Goal: Task Accomplishment & Management: Complete application form

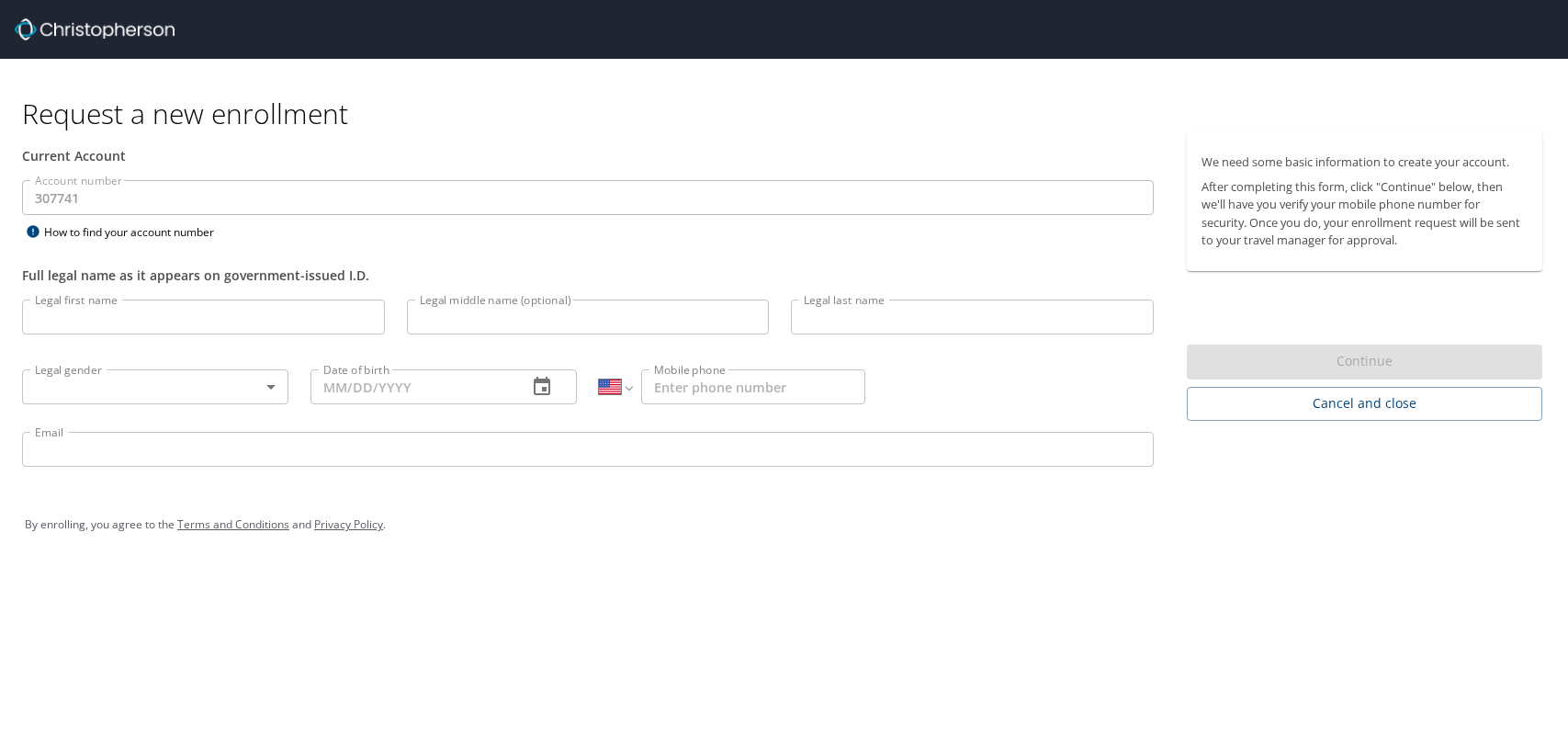
select select "US"
click at [150, 326] on input "Legal first name" at bounding box center [203, 317] width 363 height 35
type input "[PERSON_NAME]"
type input "Burns"
type input "[PHONE_NUMBER]"
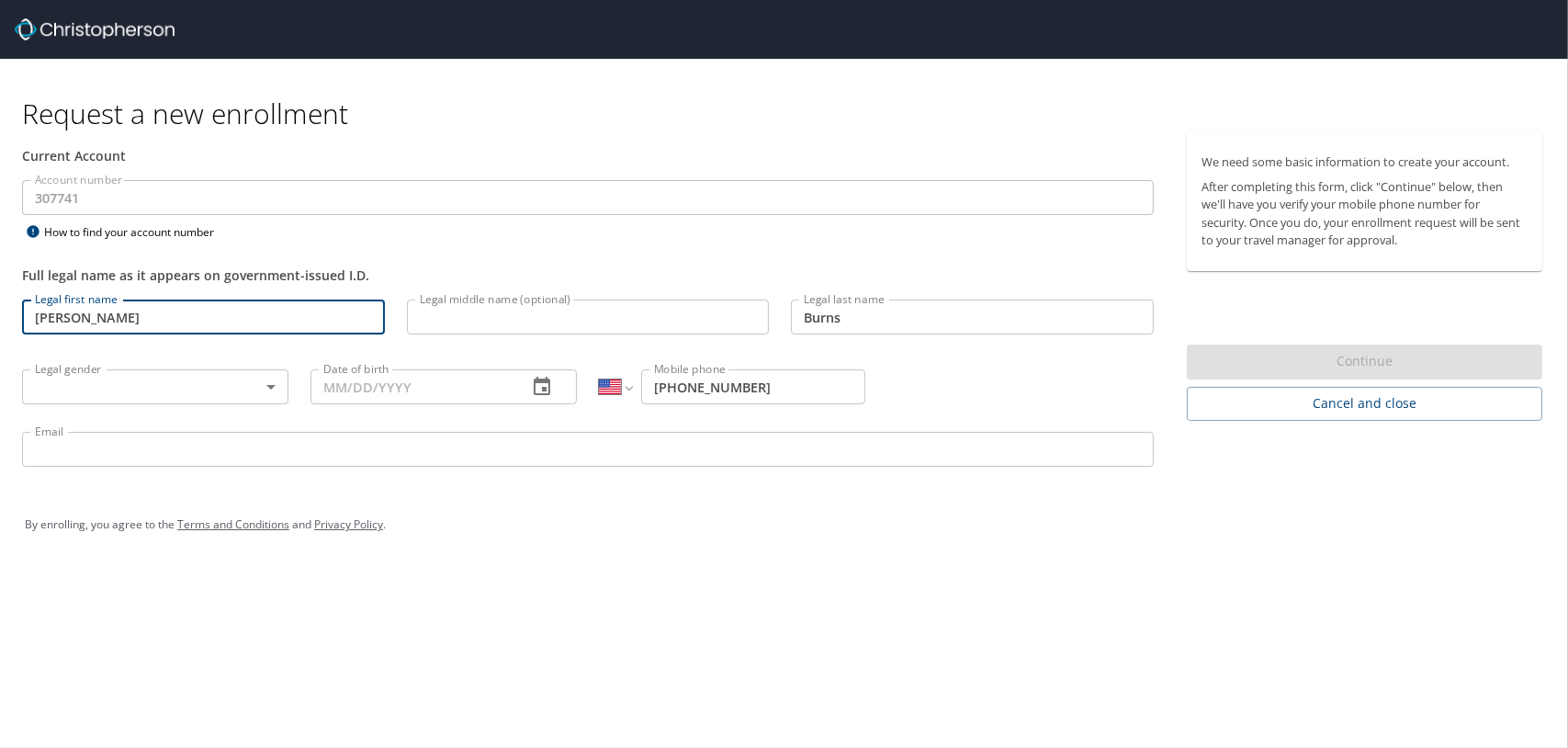
type input "[PERSON_NAME][EMAIL_ADDRESS][PERSON_NAME][DOMAIN_NAME]"
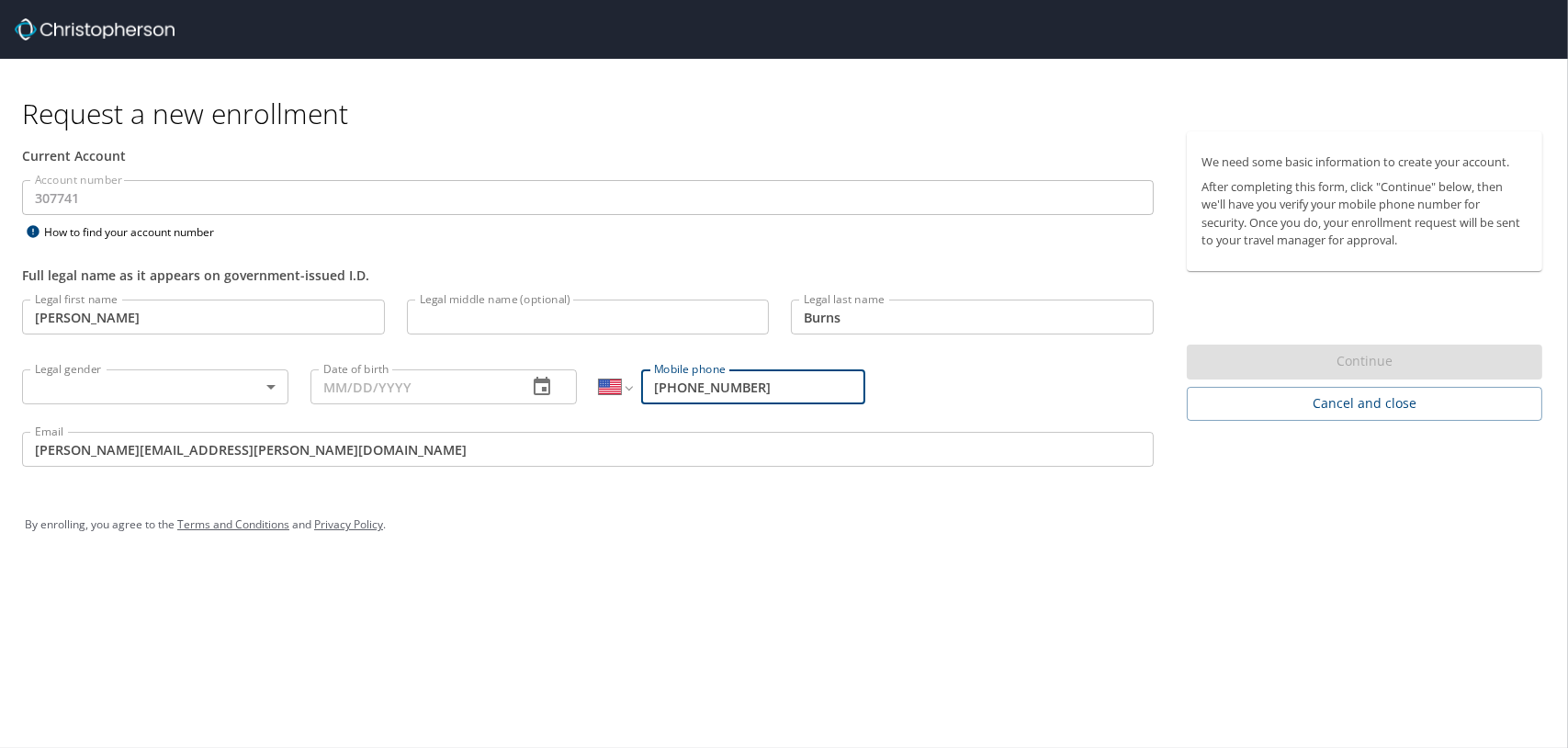
drag, startPoint x: 781, startPoint y: 401, endPoint x: 658, endPoint y: 402, distance: 123.0
click at [658, 402] on input "[PHONE_NUMBER]" at bounding box center [753, 386] width 225 height 35
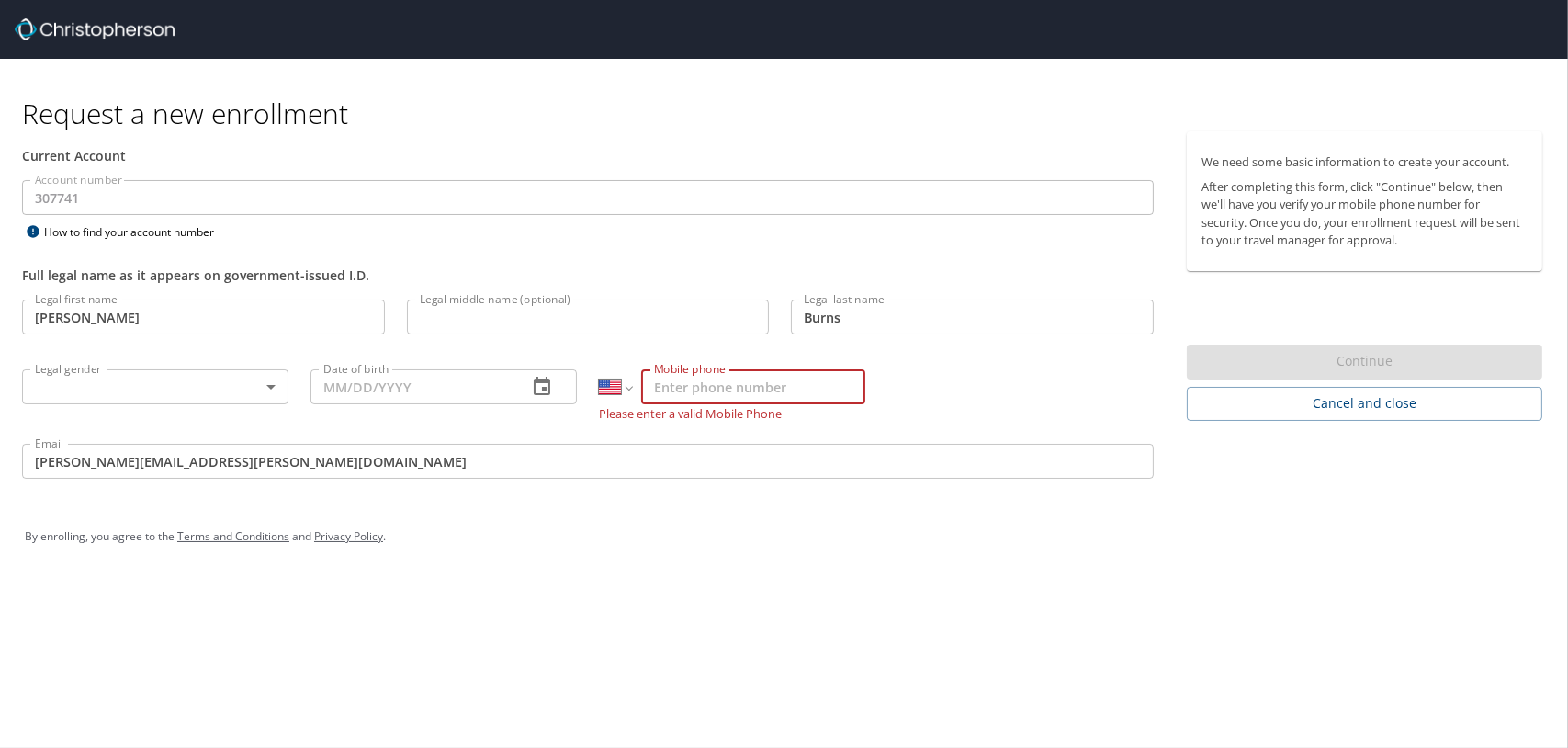
click at [794, 399] on input "Mobile phone" at bounding box center [753, 386] width 225 height 35
drag, startPoint x: 794, startPoint y: 399, endPoint x: 766, endPoint y: 407, distance: 29.1
paste input "[PHONE_NUMBER]"
type input "[PHONE_NUMBER]"
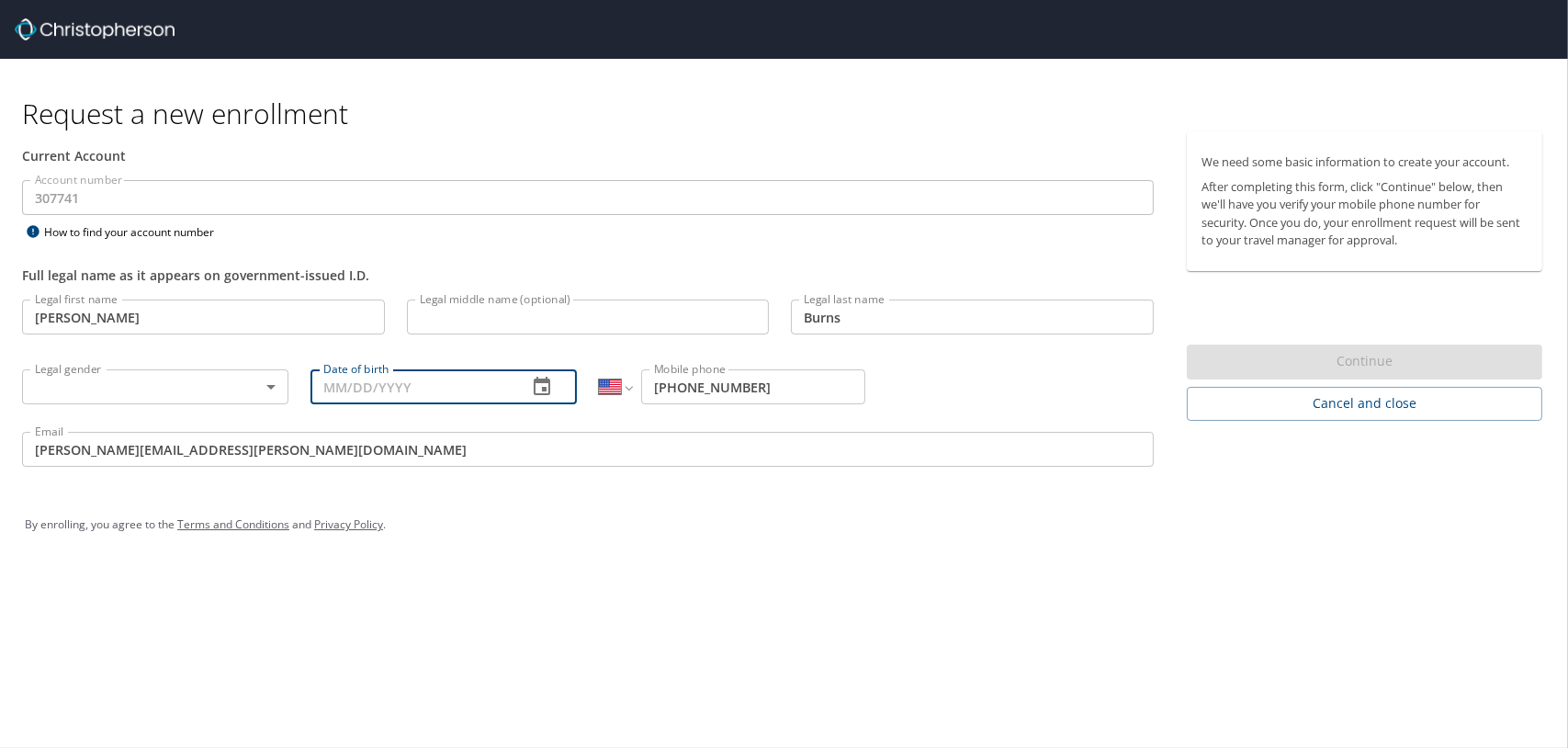
click at [455, 404] on input "Date of birth" at bounding box center [412, 386] width 202 height 35
type input "[DATE]"
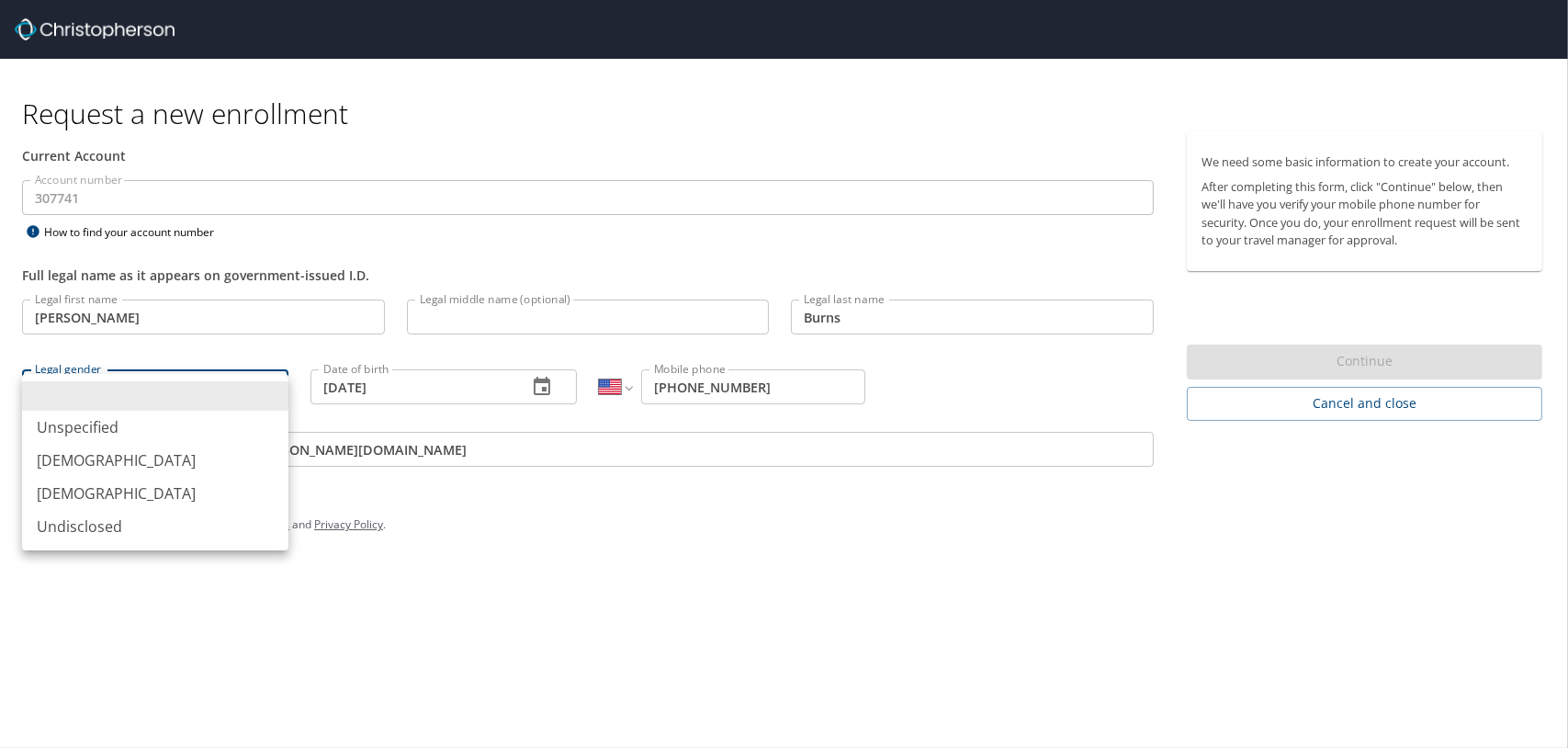
click at [195, 409] on body "Request a new enrollment Current Account Account number 307741 Account number H…" at bounding box center [784, 374] width 1568 height 748
click at [149, 510] on li "[DEMOGRAPHIC_DATA]" at bounding box center [154, 493] width 266 height 33
type input "[DEMOGRAPHIC_DATA]"
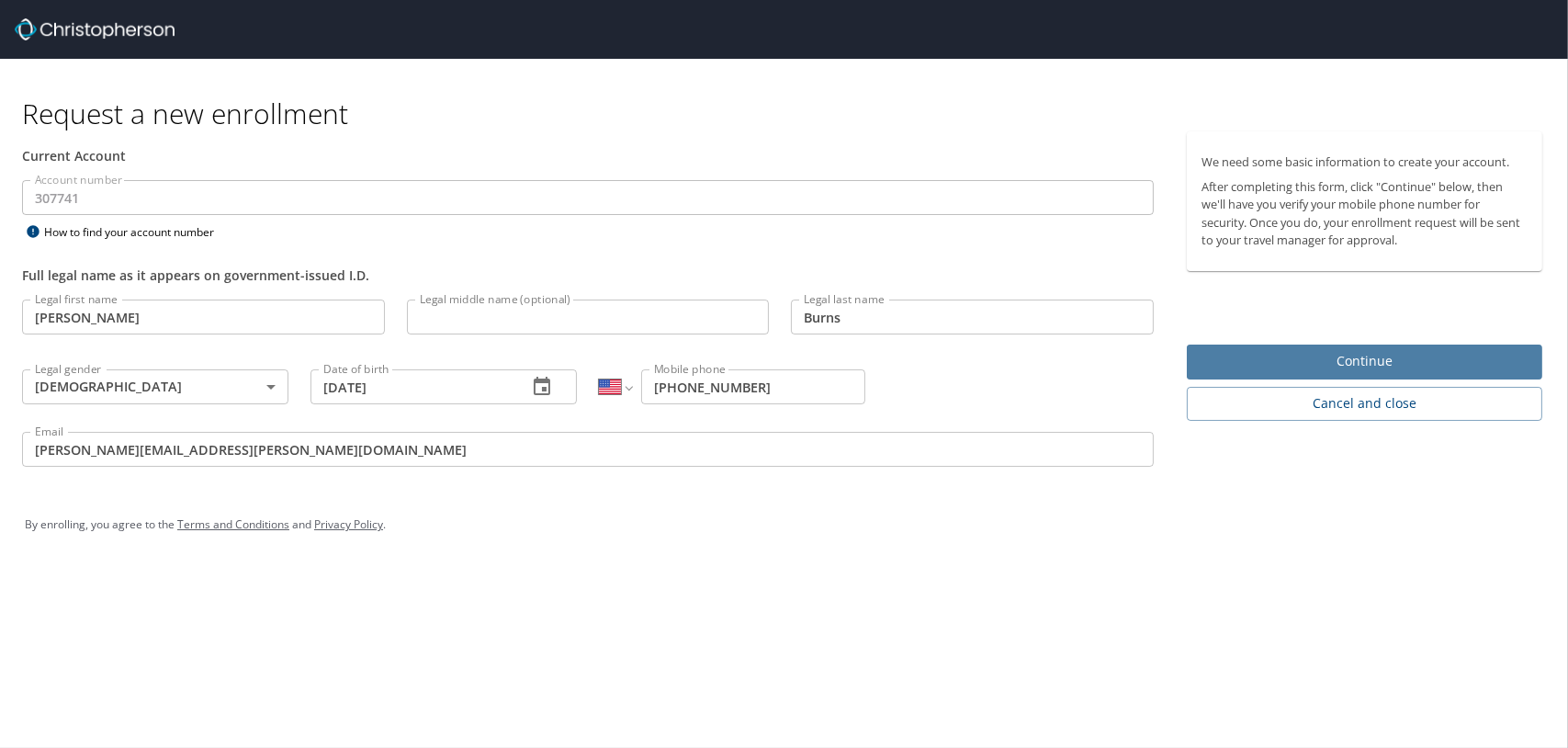
click at [1391, 373] on span "Continue" at bounding box center [1364, 361] width 326 height 23
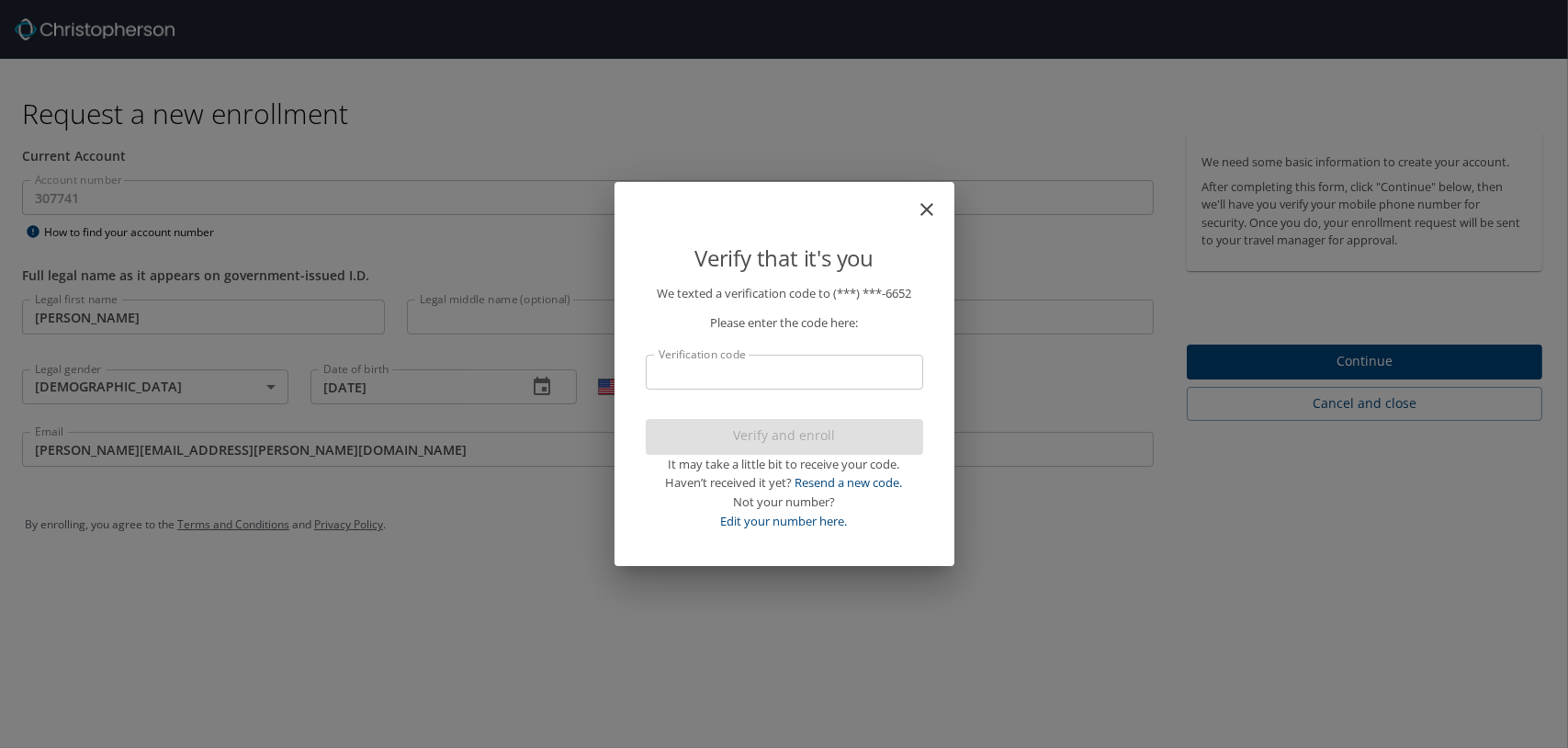
click at [737, 363] on input "Verification code" at bounding box center [784, 371] width 277 height 35
click at [712, 342] on p "We texted a verification code to (***) ***- 6652 Please enter the code here: Ve…" at bounding box center [784, 408] width 277 height 247
click at [715, 356] on input "Verification code" at bounding box center [784, 371] width 277 height 35
paste input "734768"
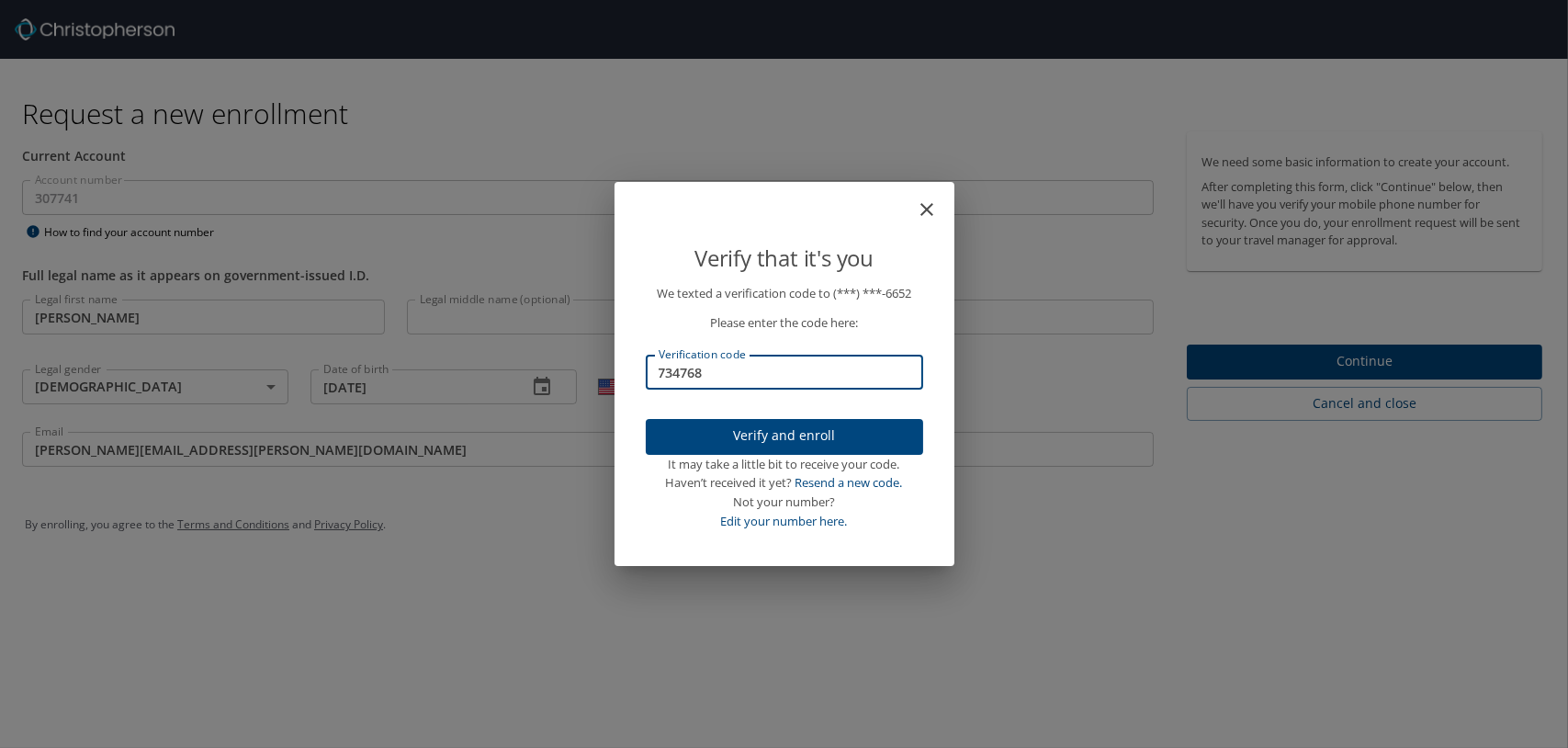
type input "734768"
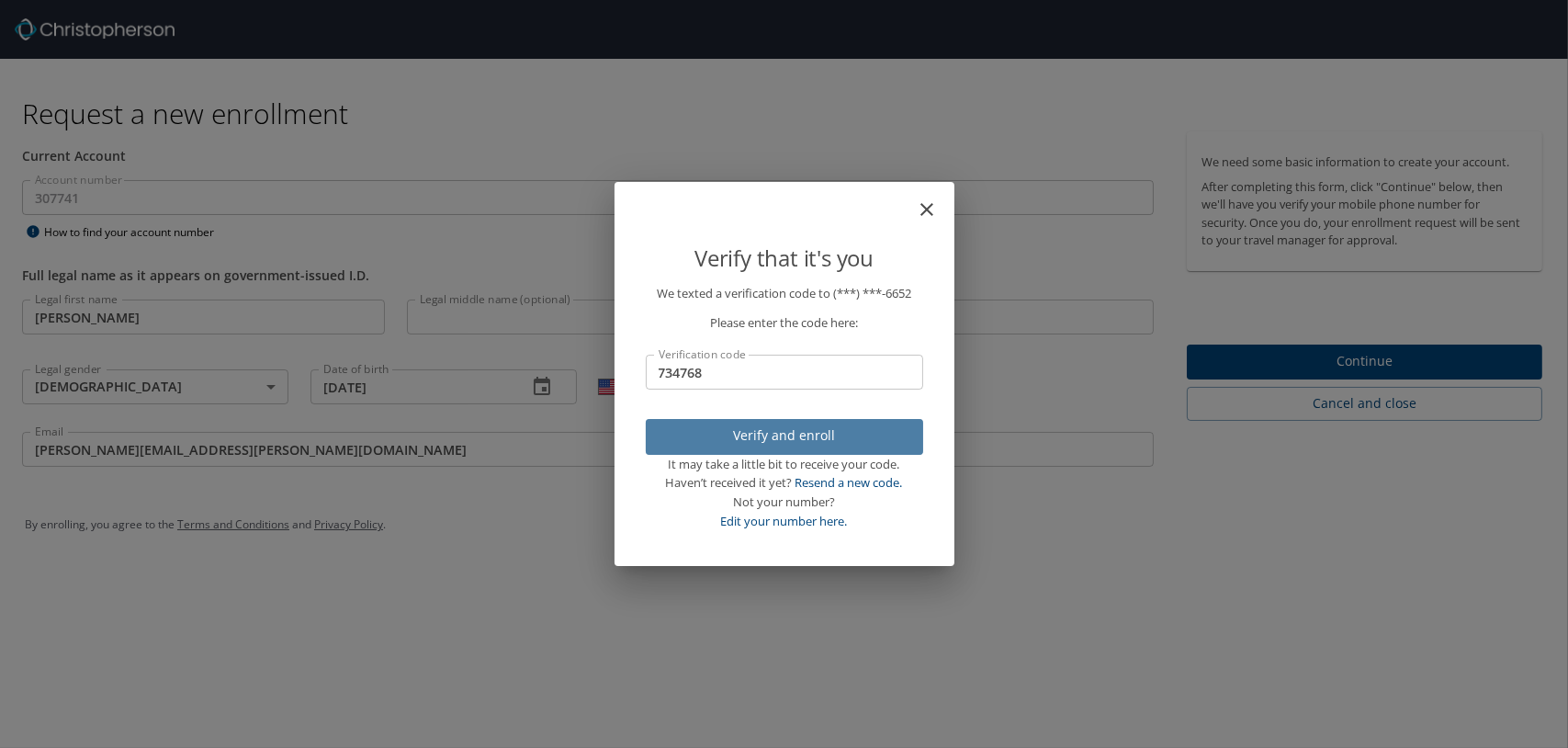
click at [762, 439] on span "Verify and enroll" at bounding box center [784, 435] width 248 height 23
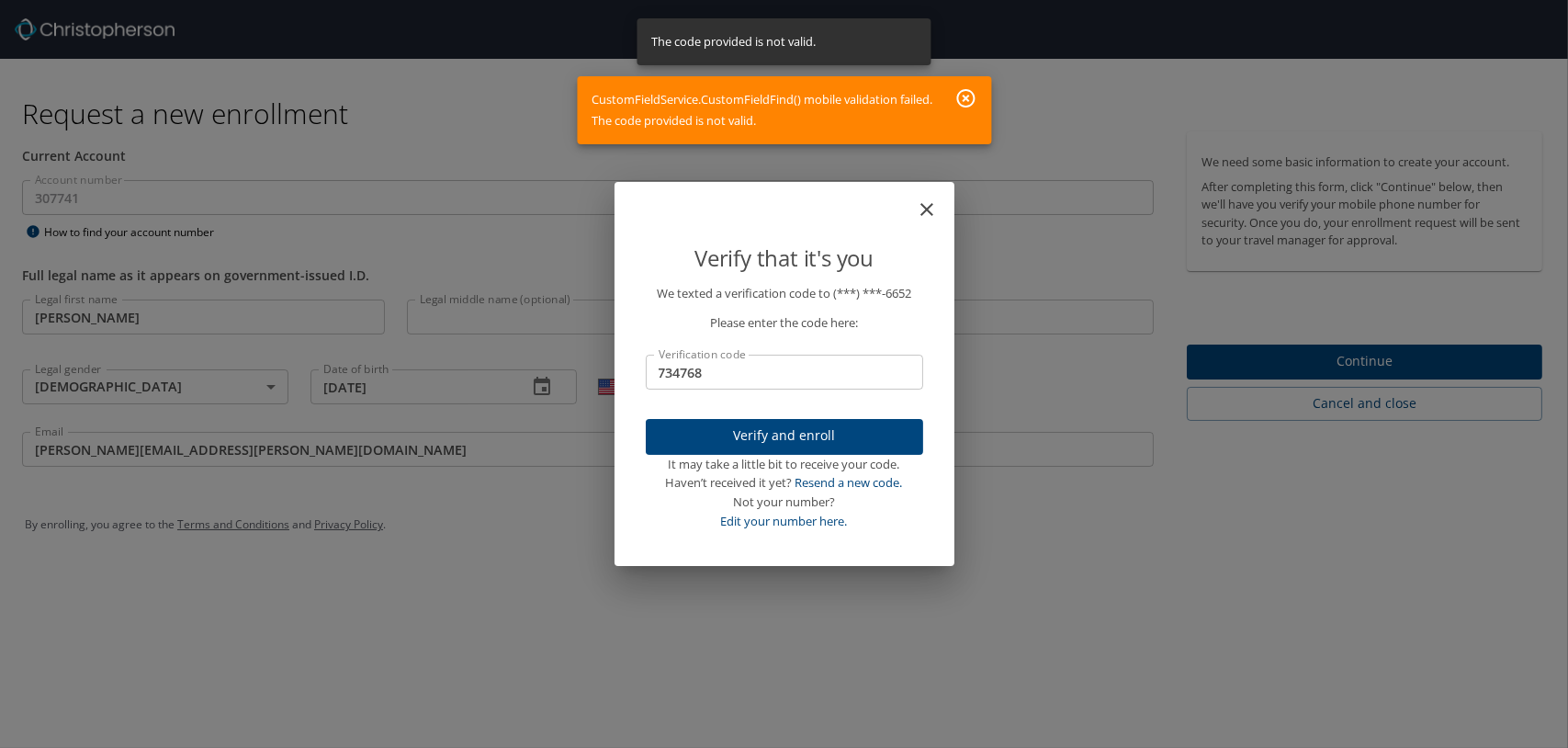
click at [924, 209] on icon "close" at bounding box center [926, 209] width 13 height 13
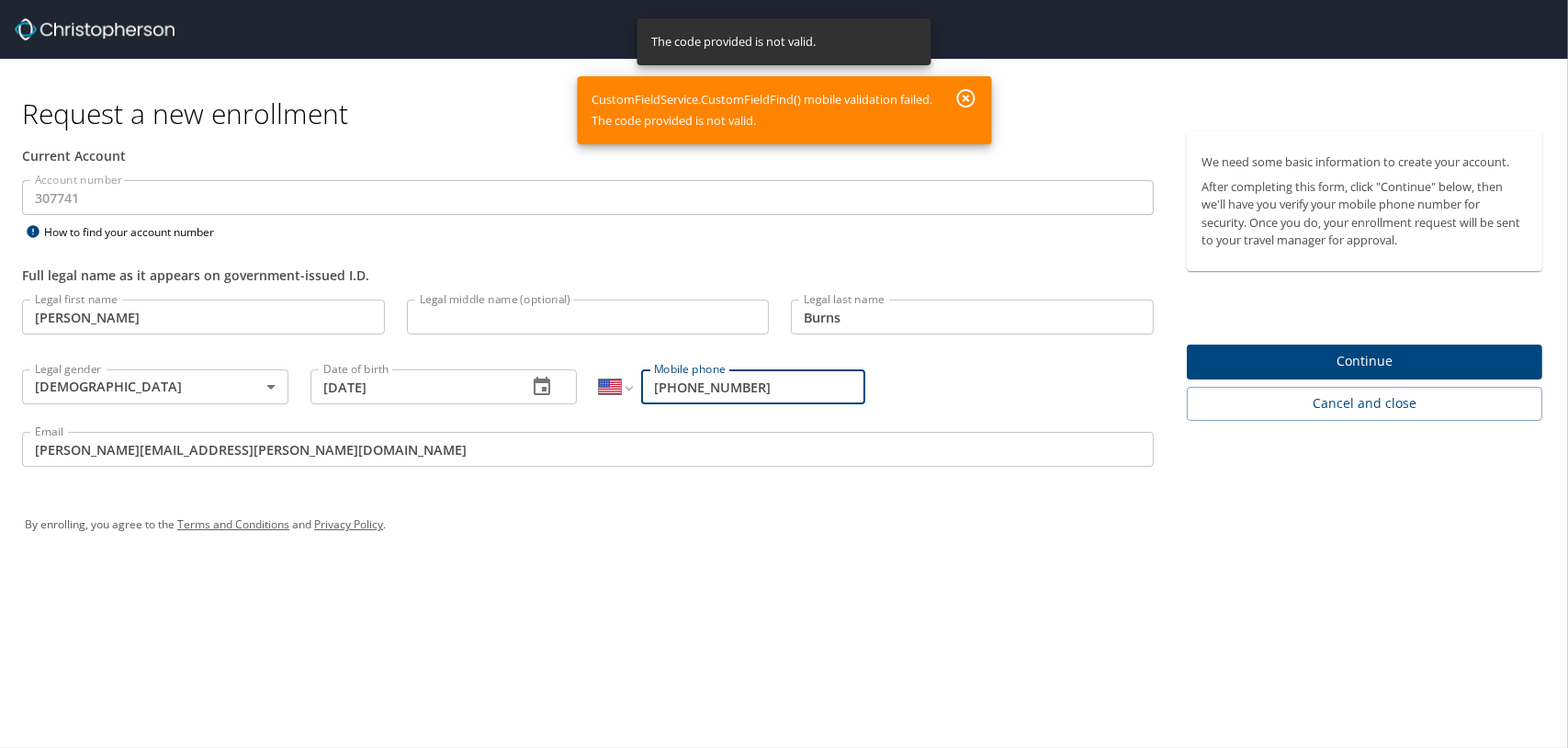
drag, startPoint x: 809, startPoint y: 405, endPoint x: 486, endPoint y: 394, distance: 323.2
click at [494, 394] on div "Legal first name [PERSON_NAME] Legal first name Legal middle name (optional) Le…" at bounding box center [588, 386] width 1153 height 195
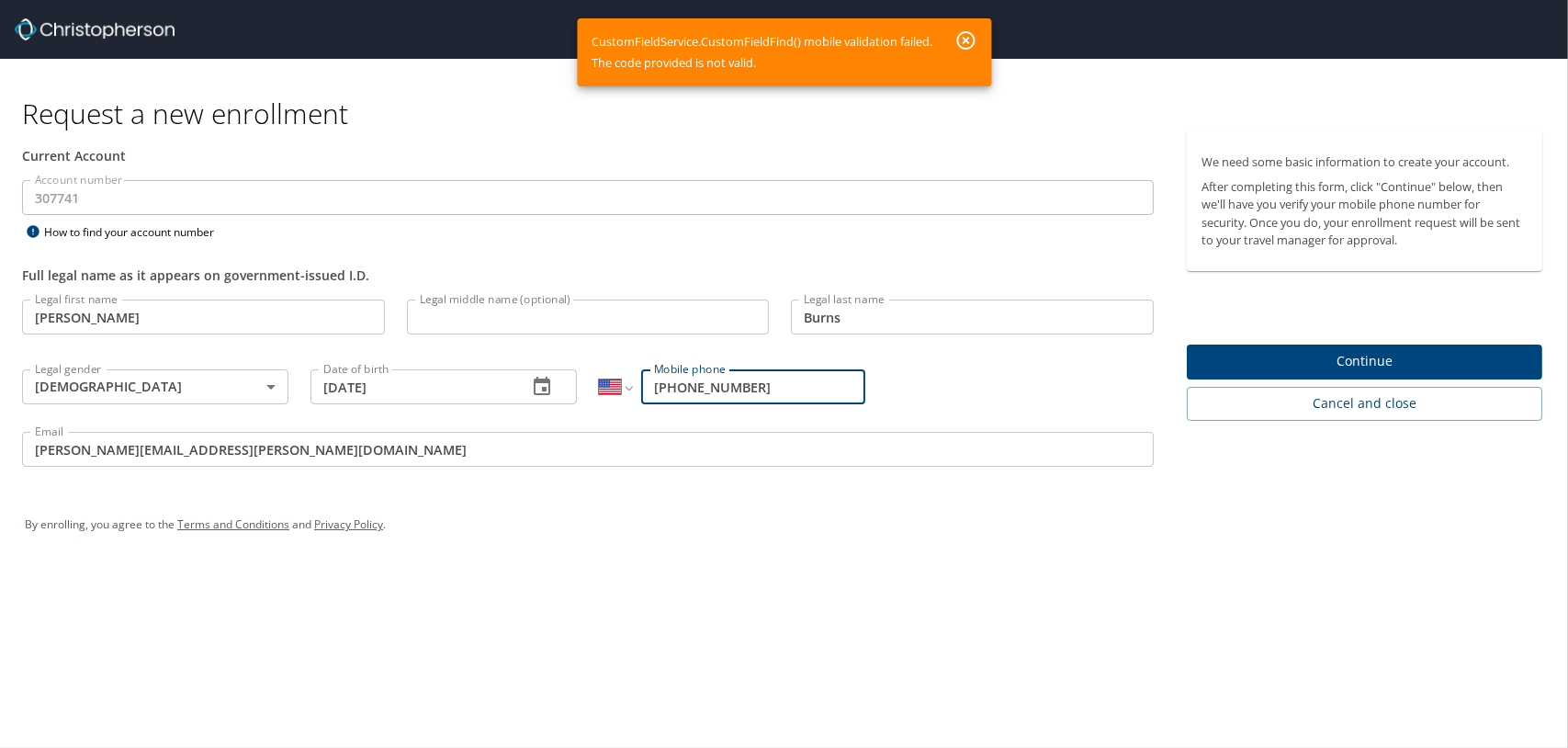
type input "[PHONE_NUMBER]"
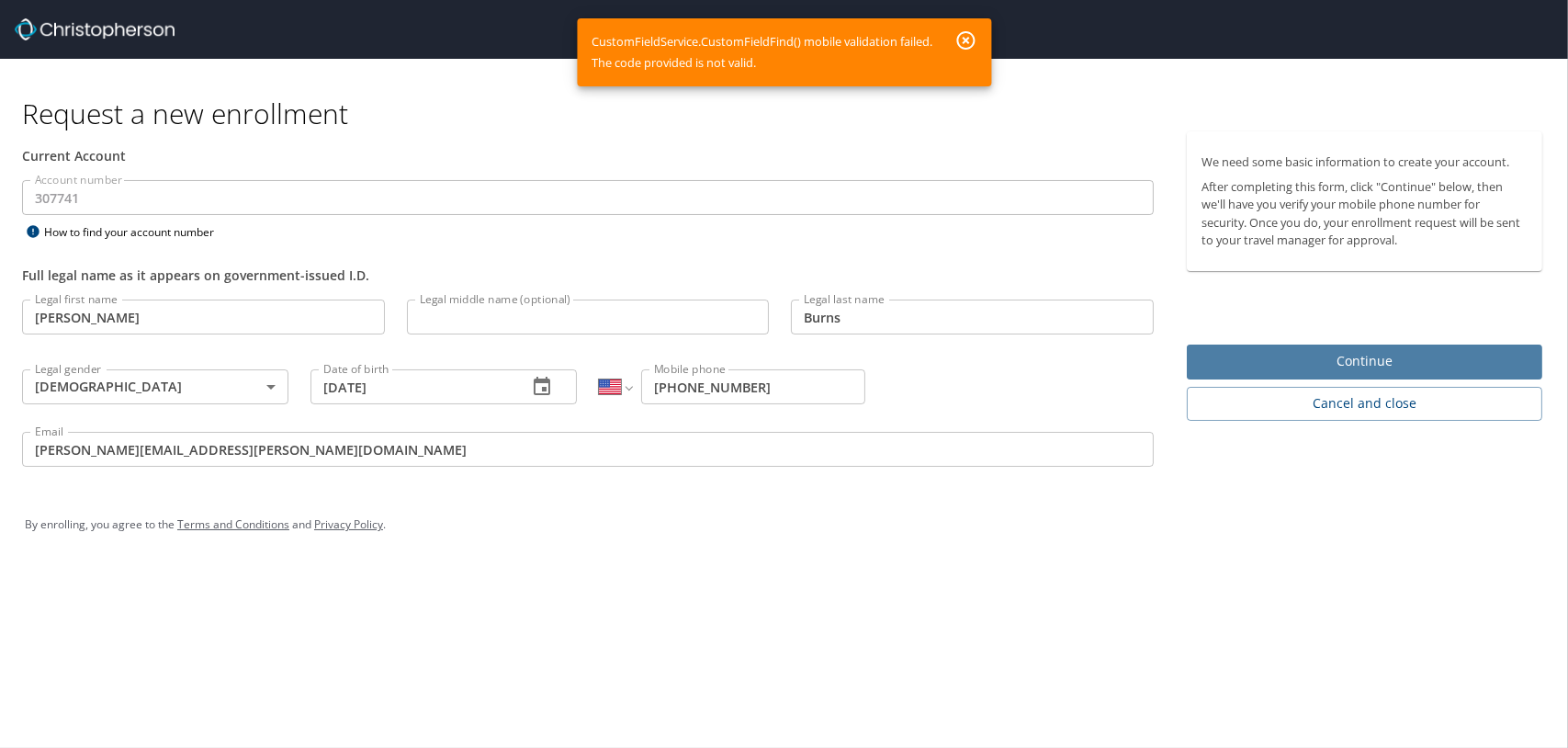
click at [1196, 380] on button "Continue" at bounding box center [1363, 362] width 355 height 36
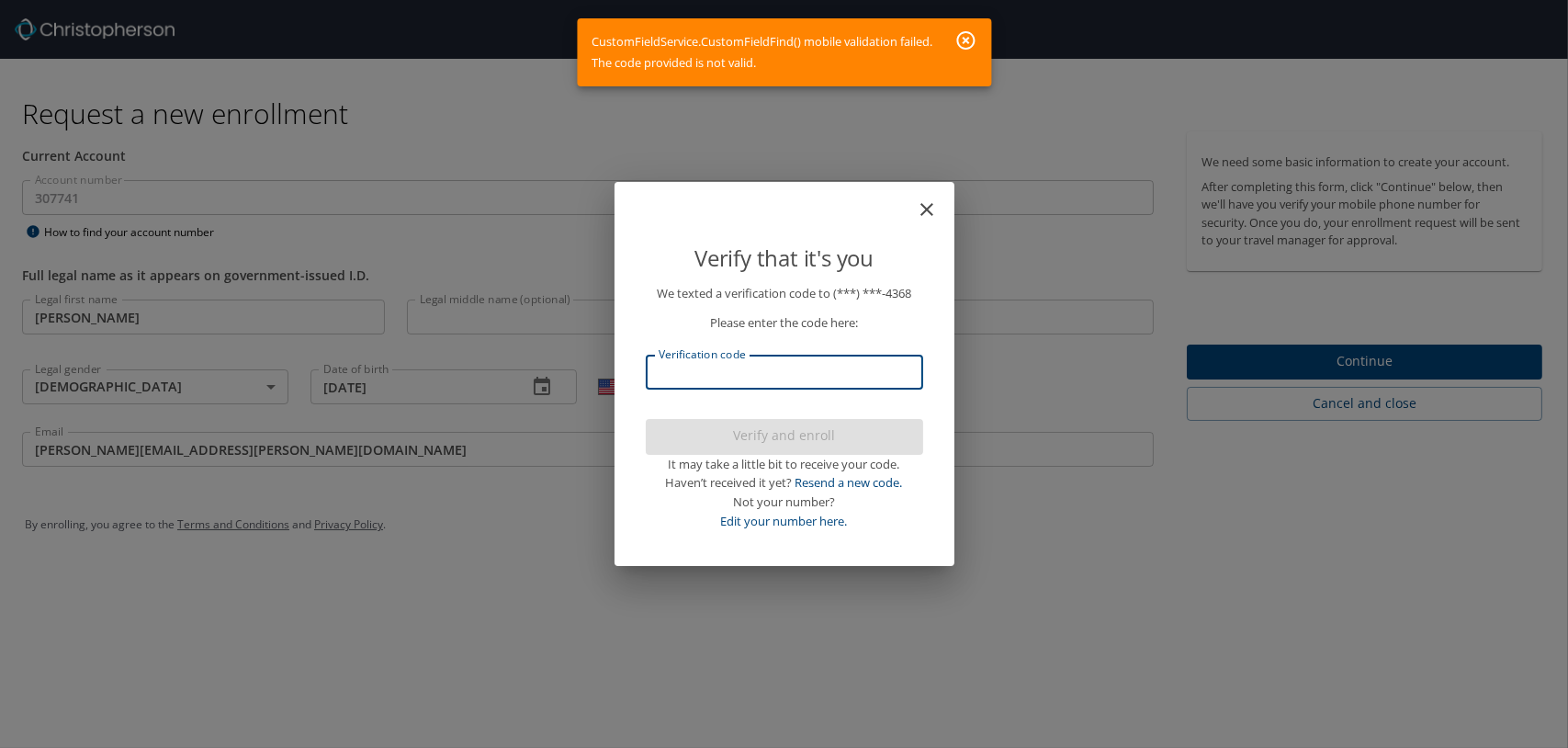
click at [853, 376] on input "Verification code" at bounding box center [784, 371] width 277 height 35
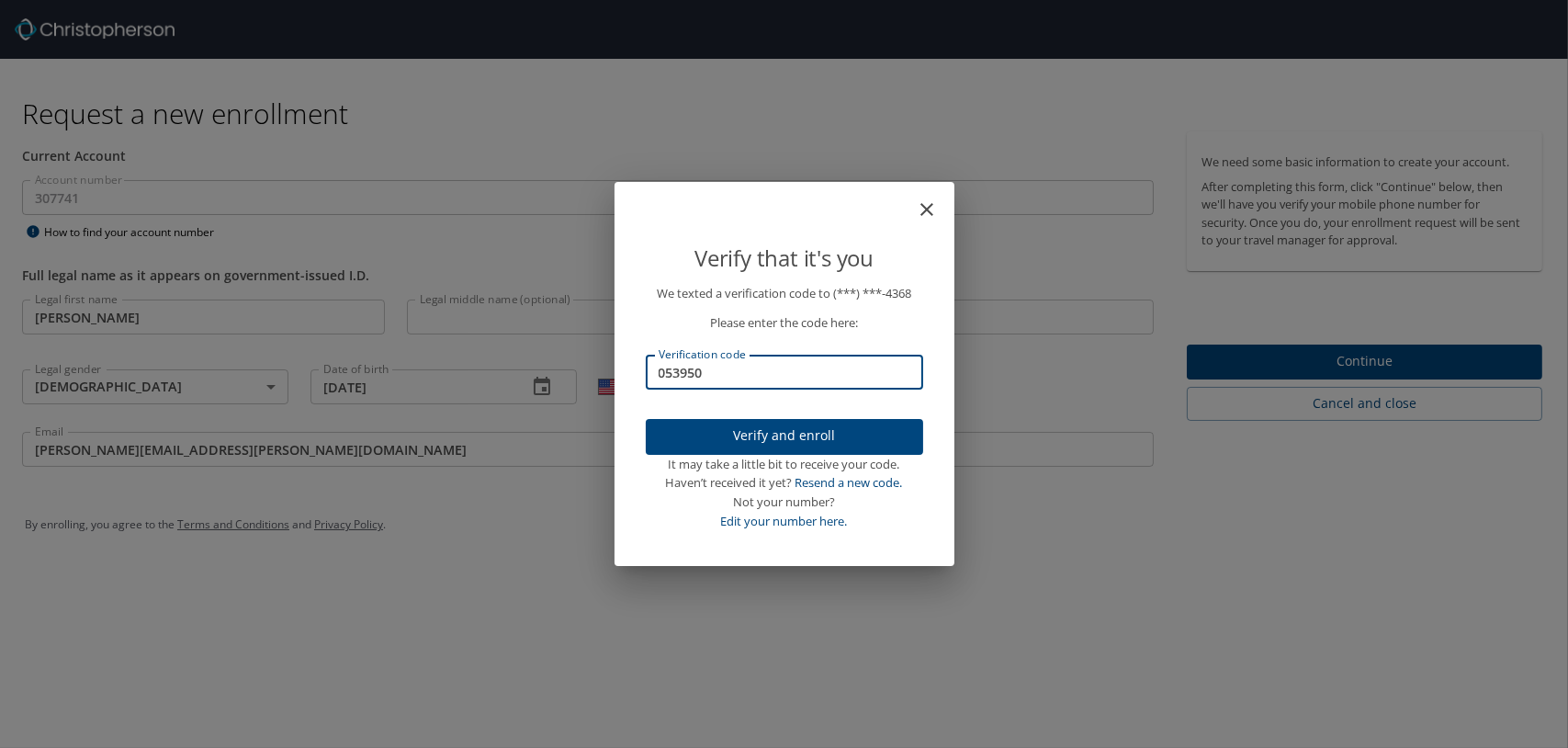
type input "053950"
click at [846, 447] on span "Verify and enroll" at bounding box center [784, 435] width 248 height 23
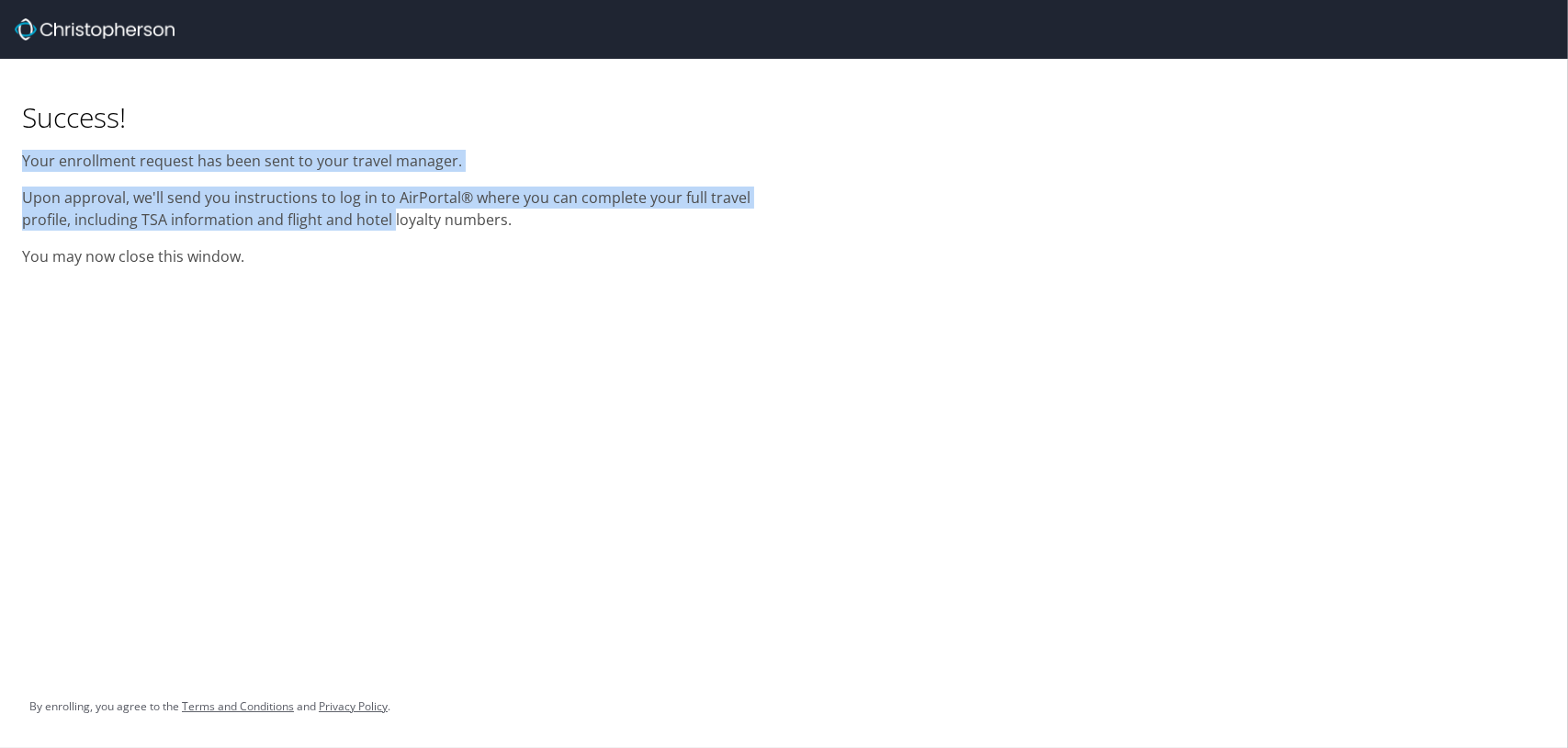
drag, startPoint x: 25, startPoint y: 162, endPoint x: 697, endPoint y: 220, distance: 674.5
click at [697, 220] on div "Success! Your enrollment request has been sent to your travel manager. Upon app…" at bounding box center [392, 168] width 763 height 220
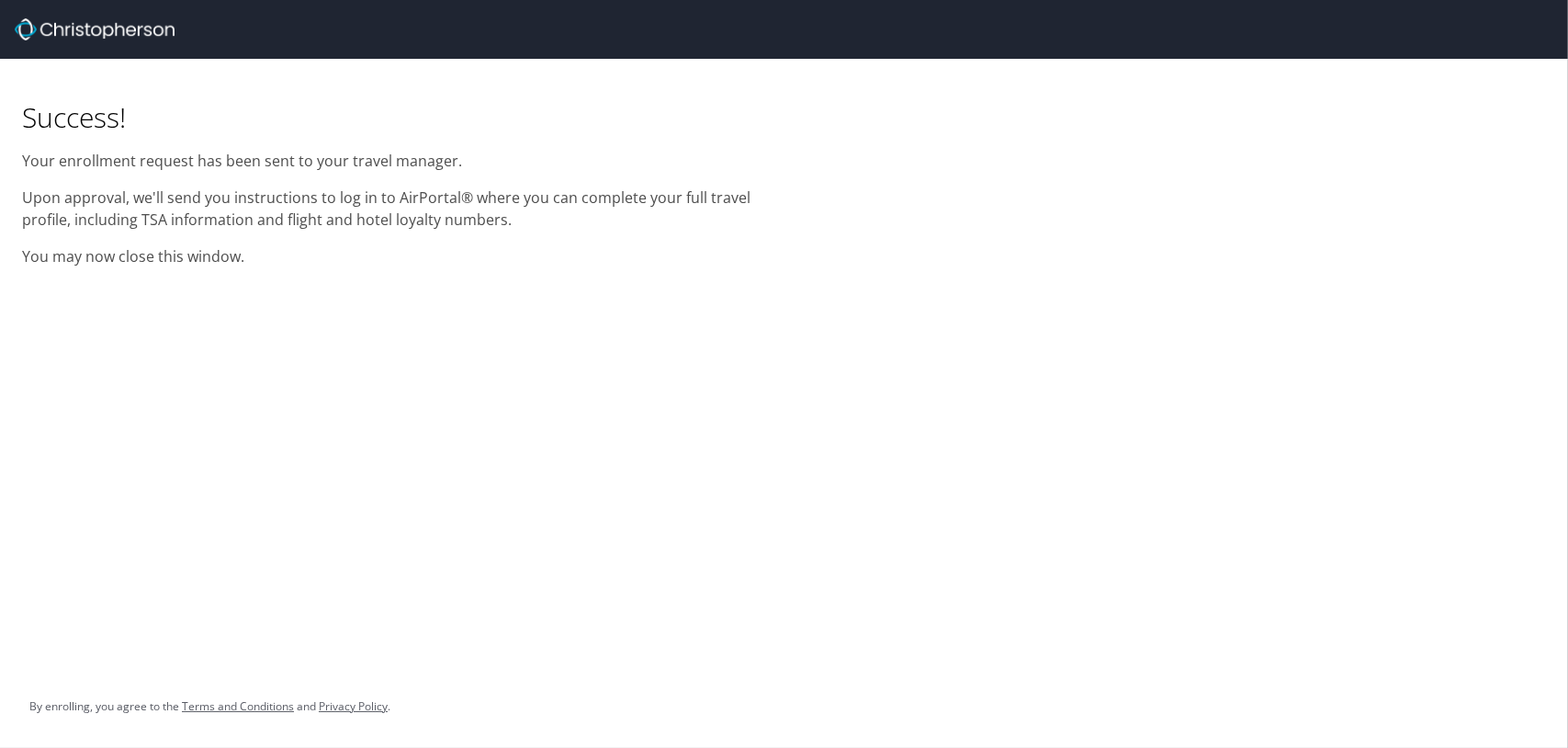
drag, startPoint x: 697, startPoint y: 220, endPoint x: 710, endPoint y: 294, distance: 75.1
click at [710, 267] on p "You may now close this window." at bounding box center [392, 256] width 740 height 22
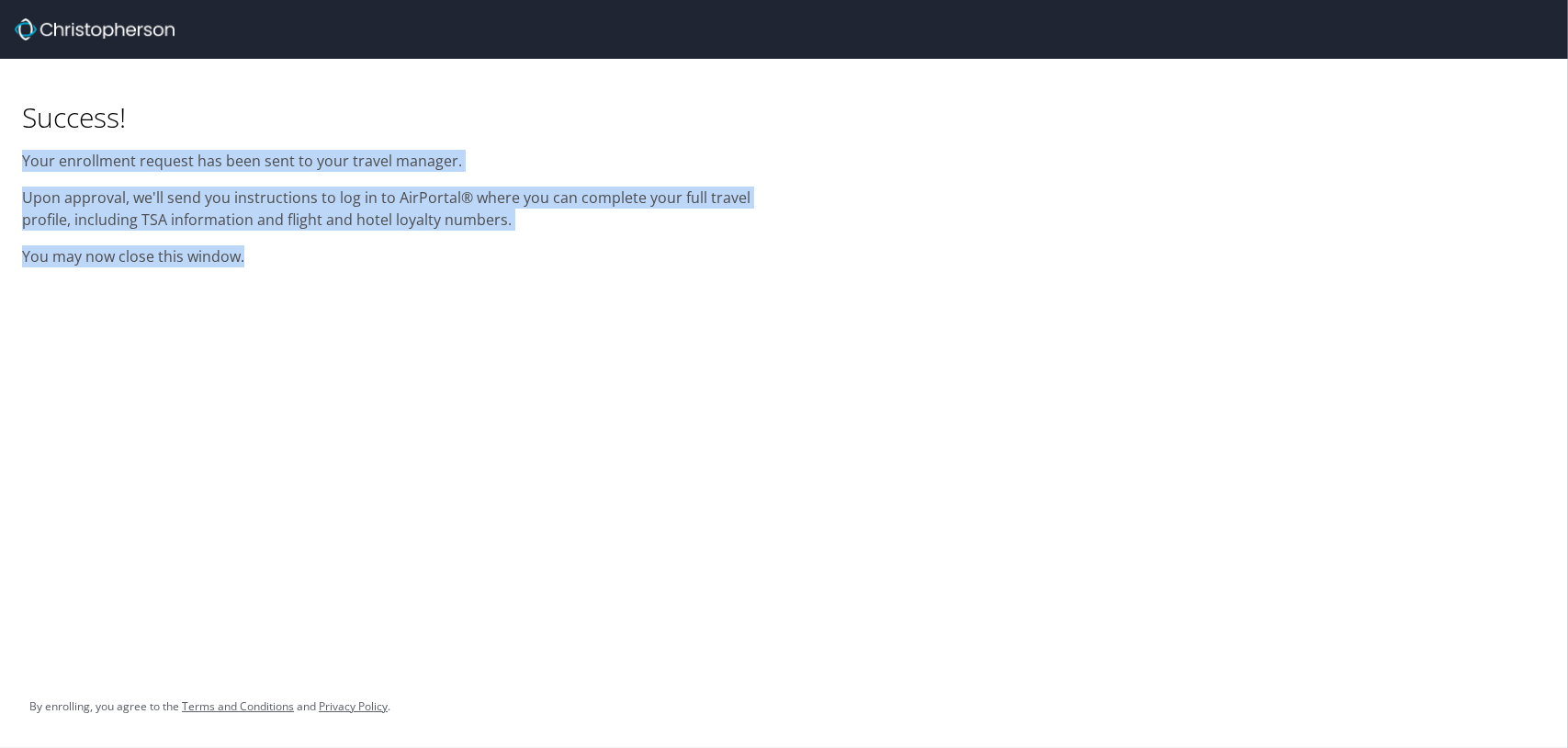
drag, startPoint x: 368, startPoint y: 292, endPoint x: -37, endPoint y: 148, distance: 429.8
click at [0, 148] on html "Success! Your enrollment request has been sent to your travel manager. Upon app…" at bounding box center [784, 374] width 1568 height 748
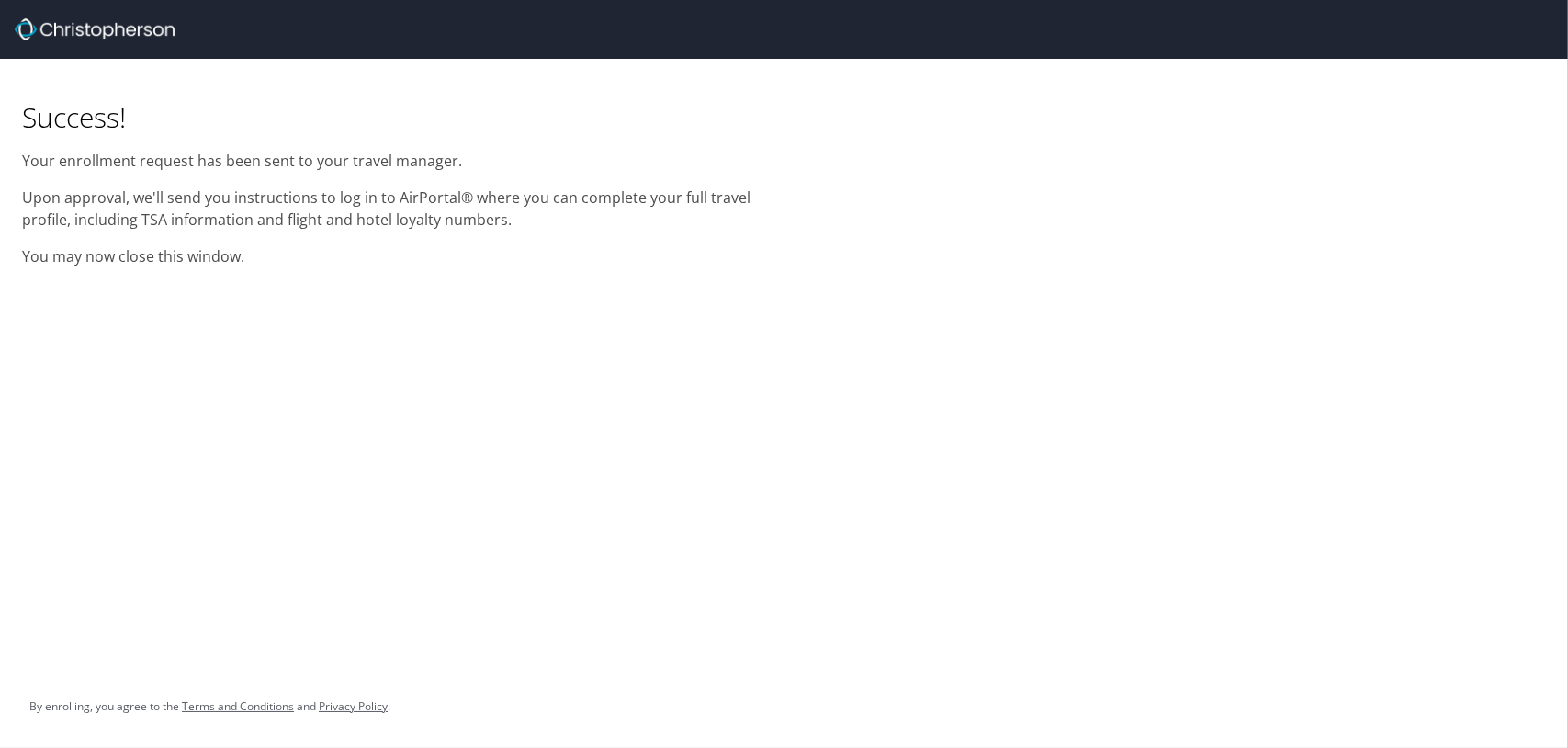
drag, startPoint x: 371, startPoint y: 96, endPoint x: 322, endPoint y: 111, distance: 51.2
click at [371, 96] on div "Success! Your enrollment request has been sent to your travel manager. Upon app…" at bounding box center [392, 168] width 763 height 220
click at [596, 170] on p "Your enrollment request has been sent to your travel manager." at bounding box center [392, 160] width 740 height 22
